Goal: Task Accomplishment & Management: Contribute content

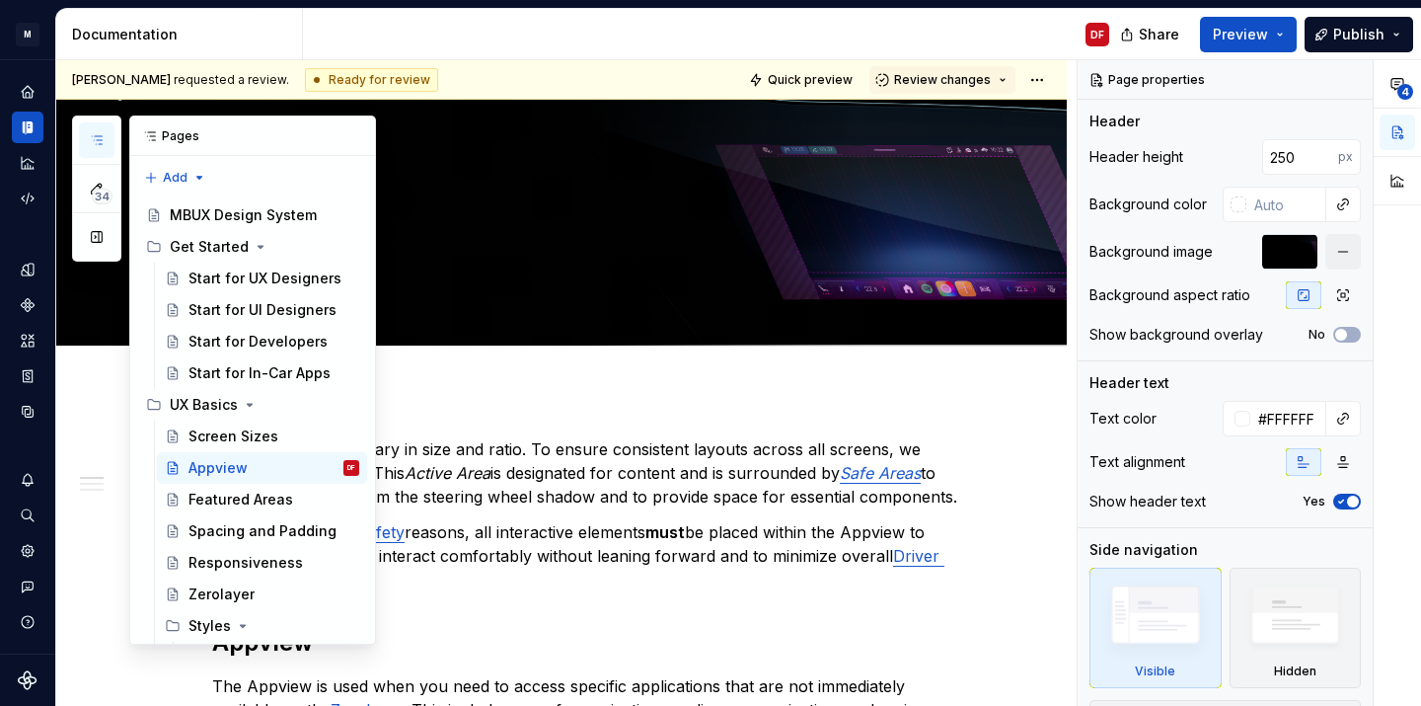
click at [90, 133] on icon "button" at bounding box center [97, 140] width 16 height 16
click at [242, 219] on div "MBUX Design System" at bounding box center [235, 215] width 130 height 20
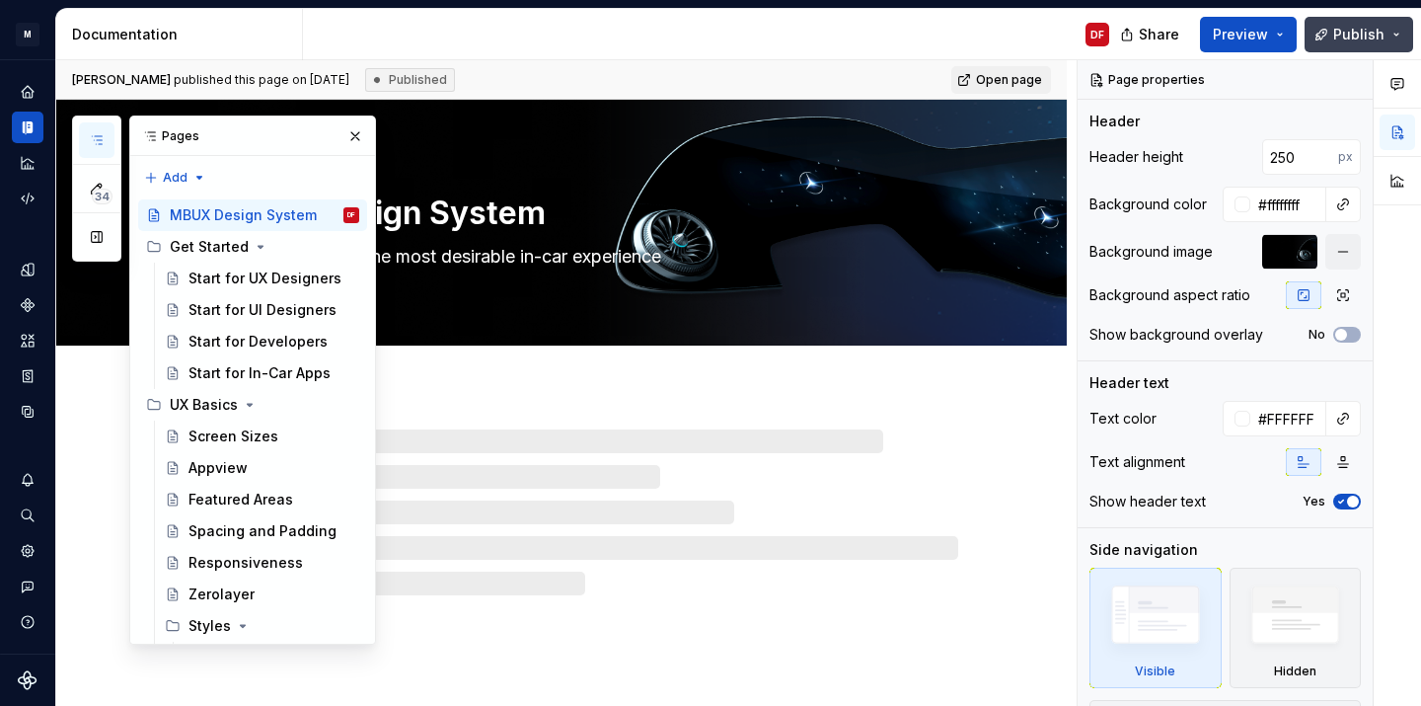
click at [1379, 26] on span "Publish" at bounding box center [1358, 35] width 51 height 20
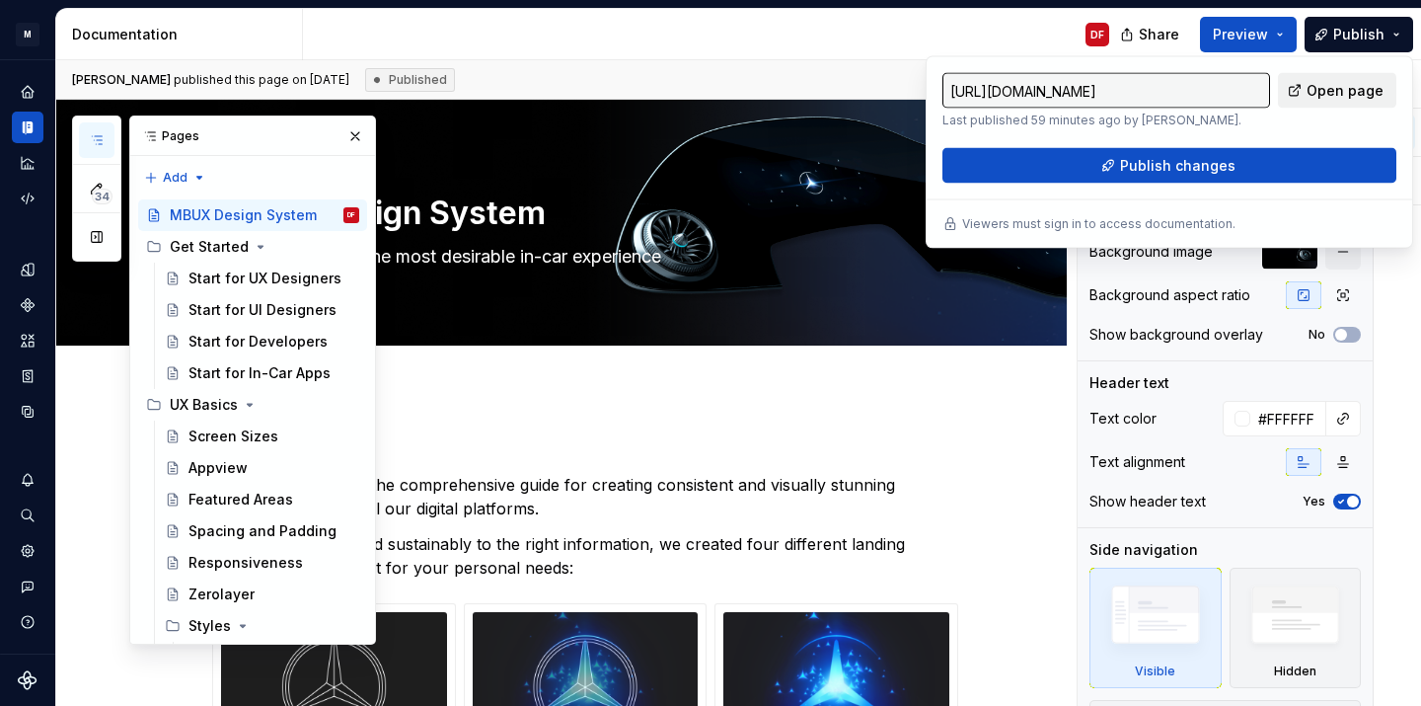
click at [1332, 91] on span "Open page" at bounding box center [1344, 91] width 77 height 20
click at [29, 172] on div "Analytics" at bounding box center [28, 163] width 32 height 32
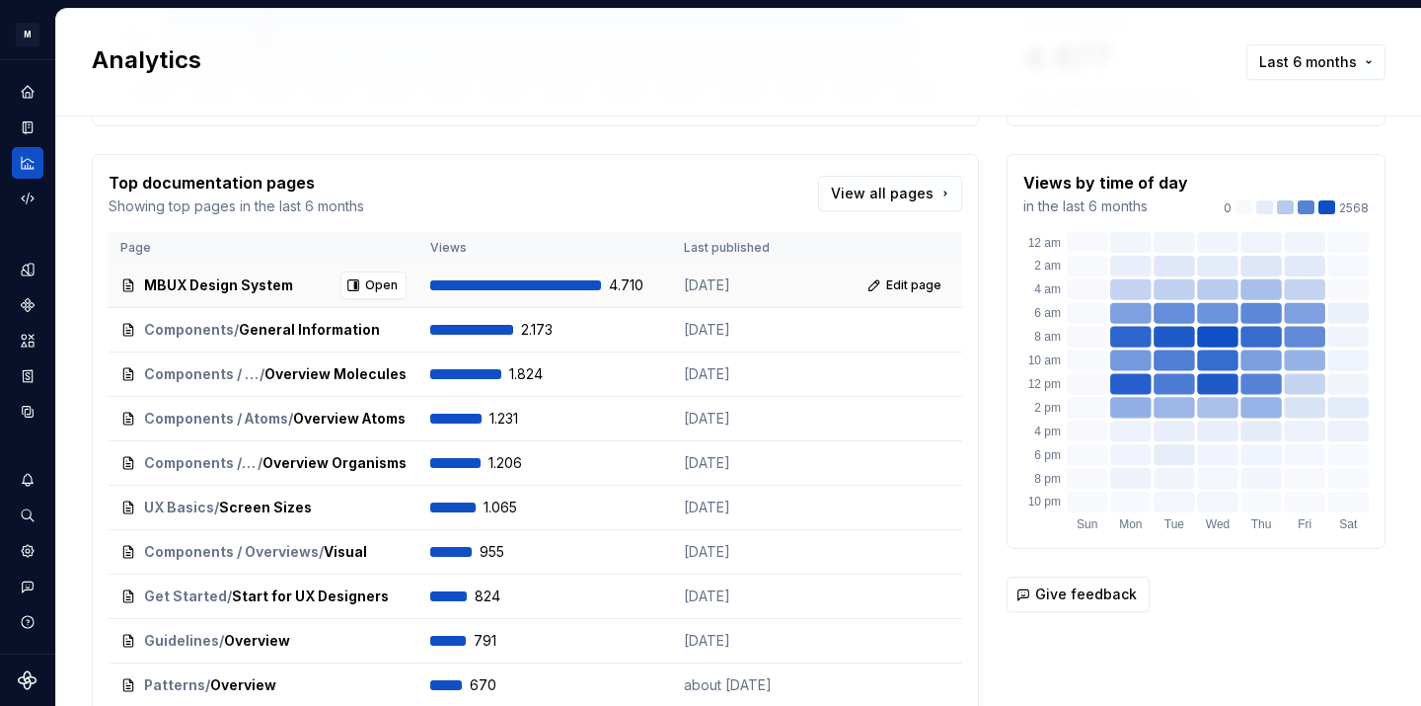
scroll to position [299, 0]
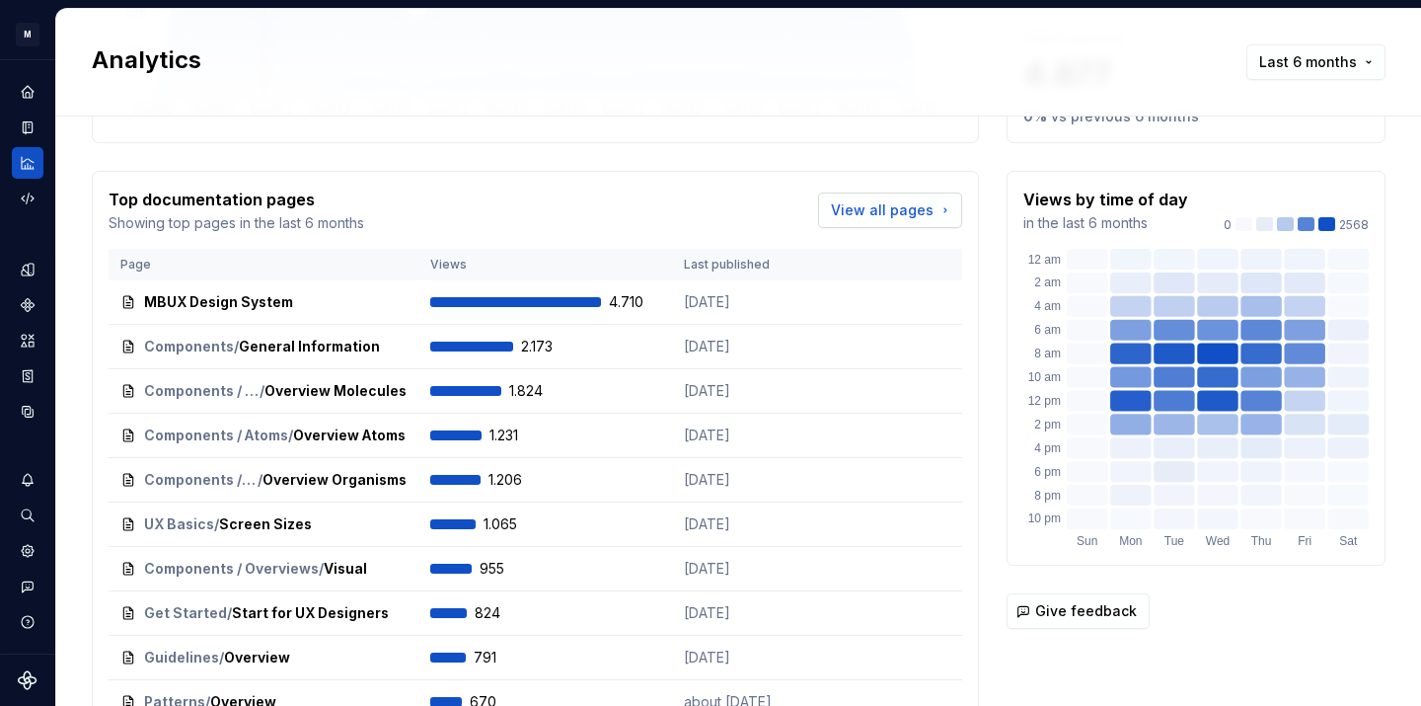
click at [890, 212] on span "View all pages" at bounding box center [882, 210] width 103 height 20
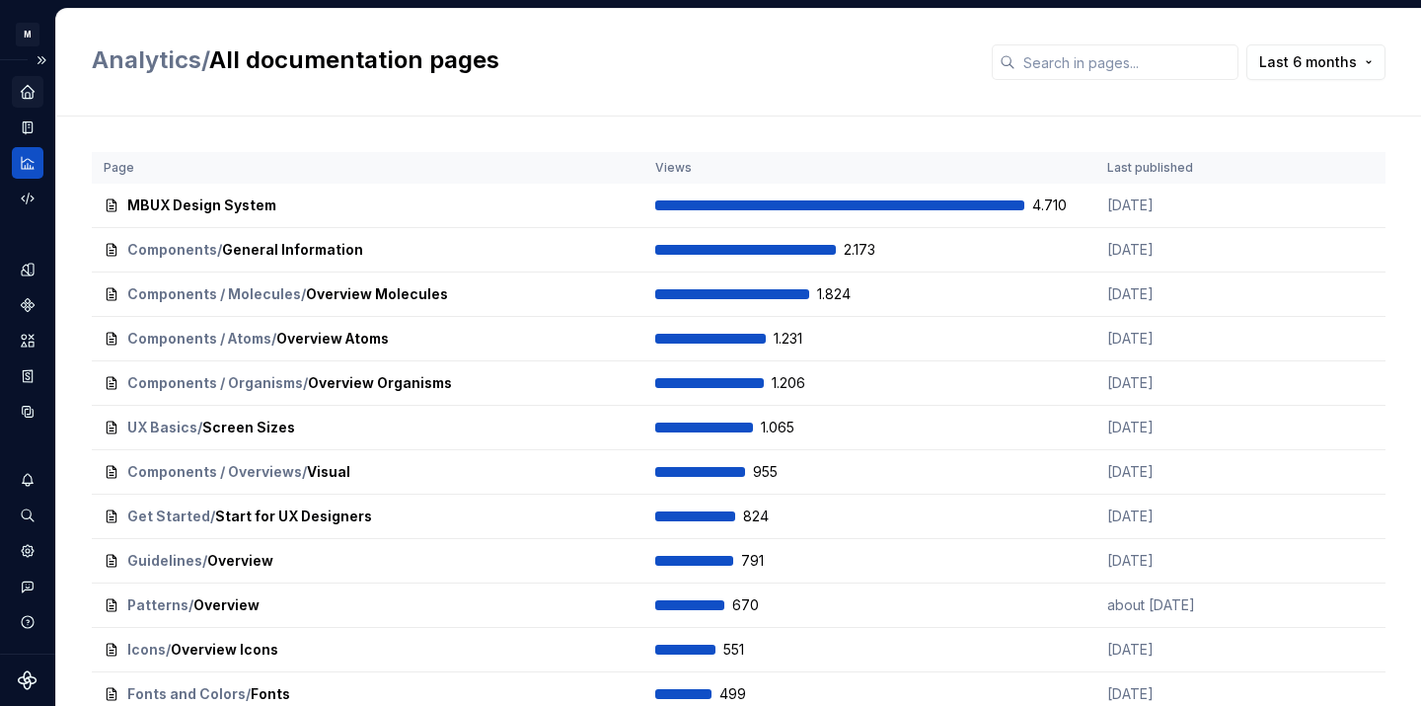
click at [29, 91] on icon "Home" at bounding box center [27, 91] width 13 height 13
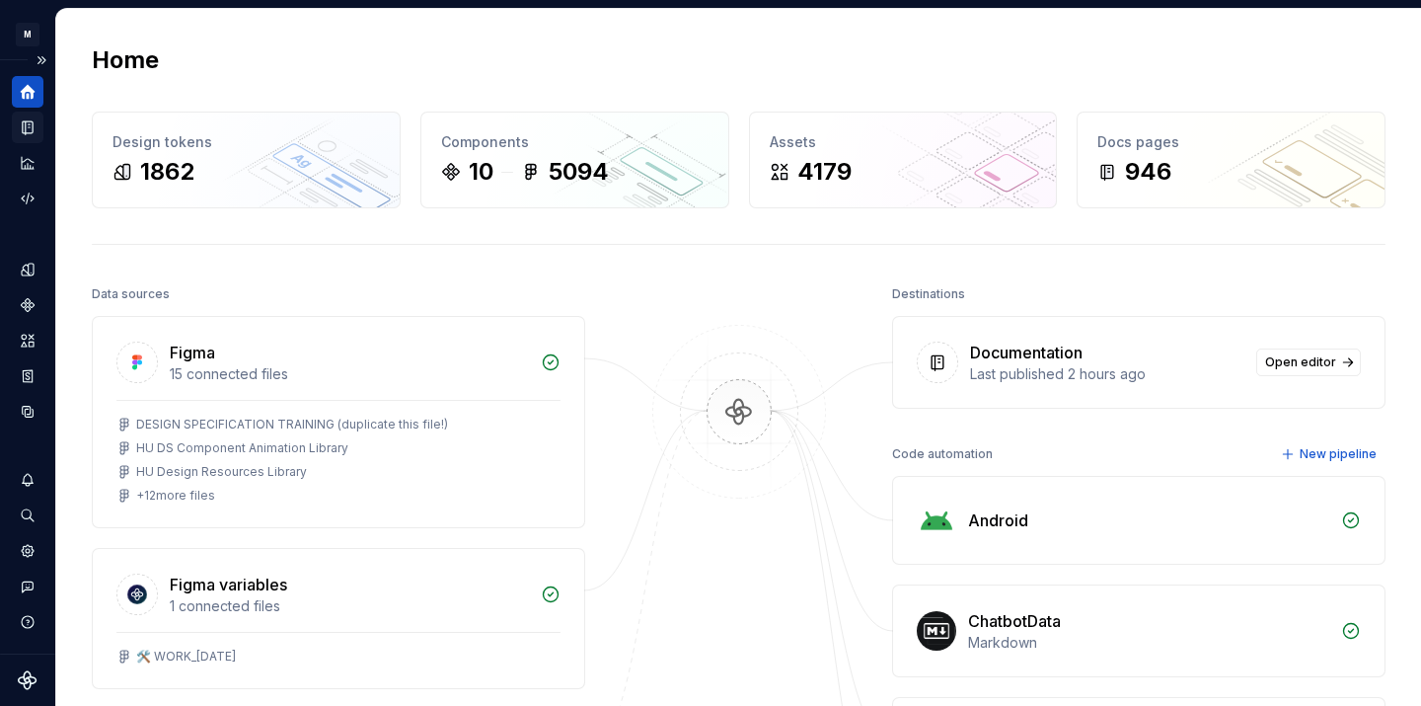
click at [33, 131] on icon "Documentation" at bounding box center [28, 127] width 10 height 13
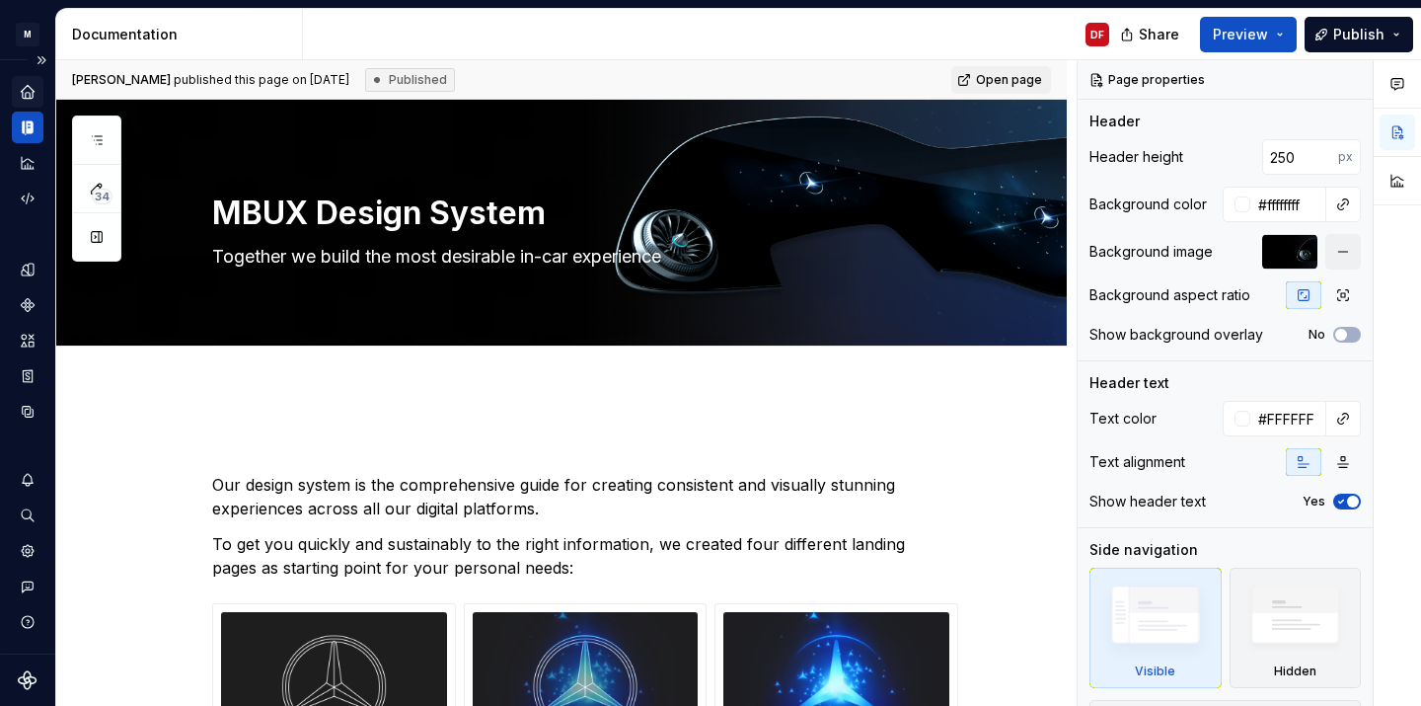
type textarea "*"
